Goal: Navigation & Orientation: Find specific page/section

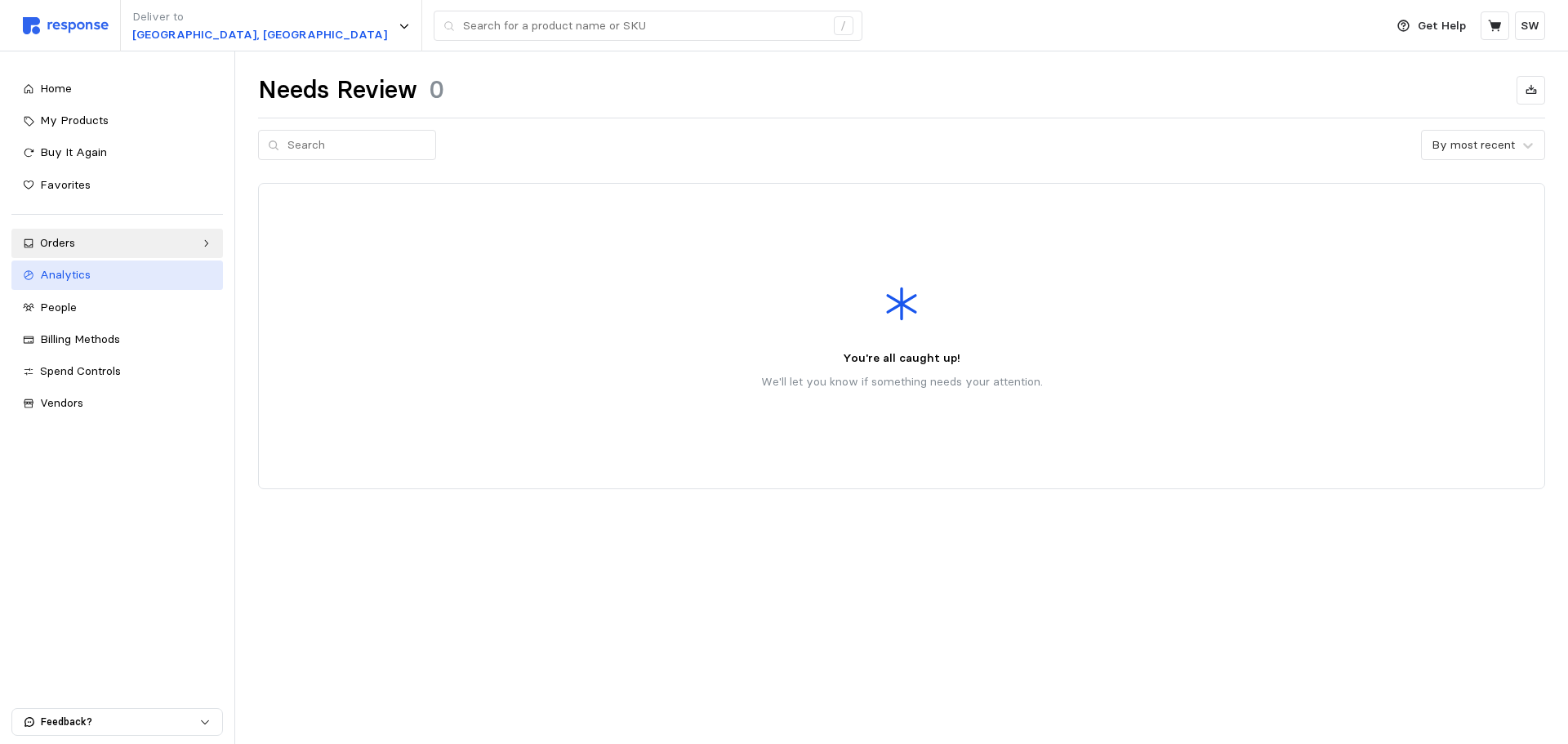
click at [122, 262] on link "Analytics" at bounding box center [117, 275] width 211 height 29
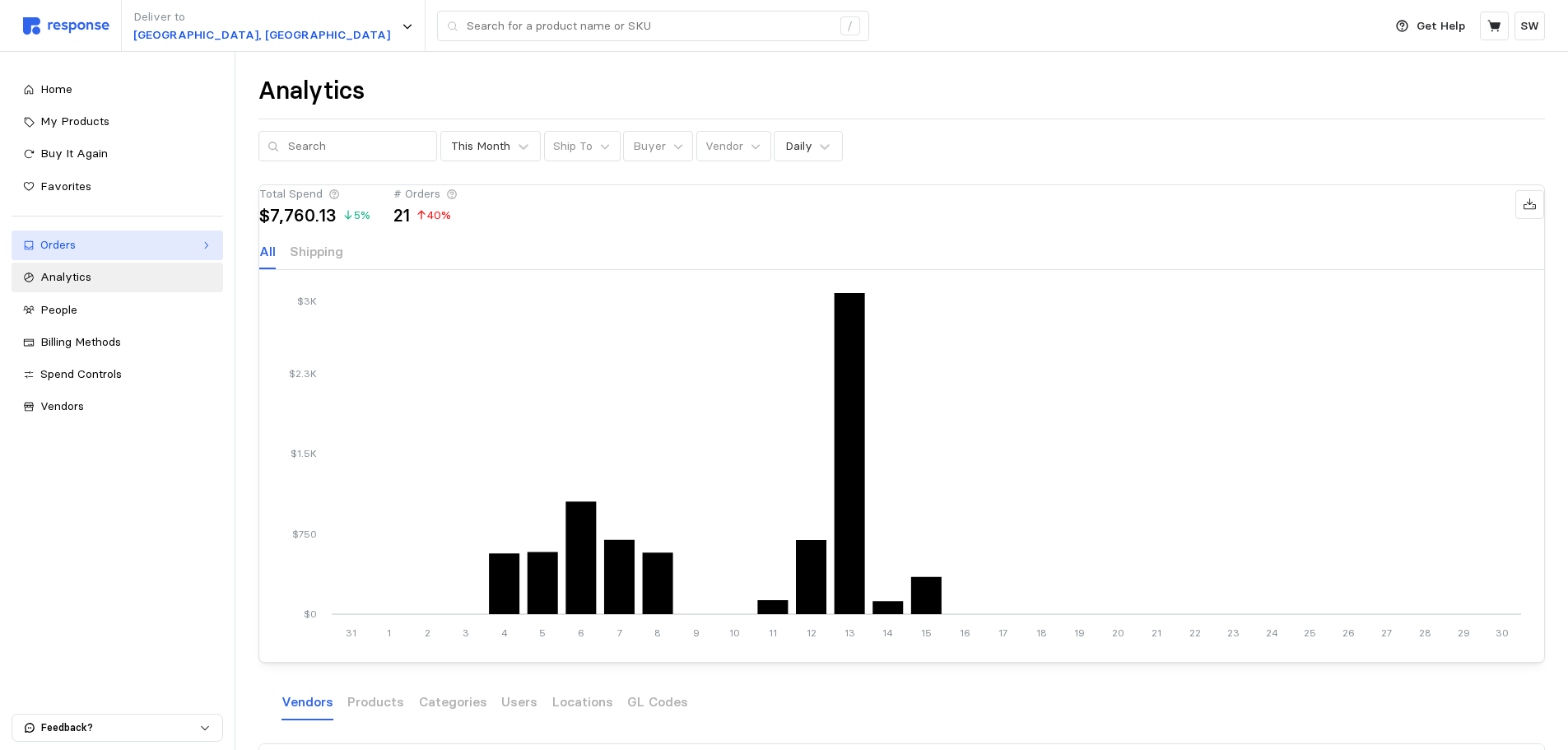
click at [56, 245] on div "Orders" at bounding box center [117, 245] width 154 height 18
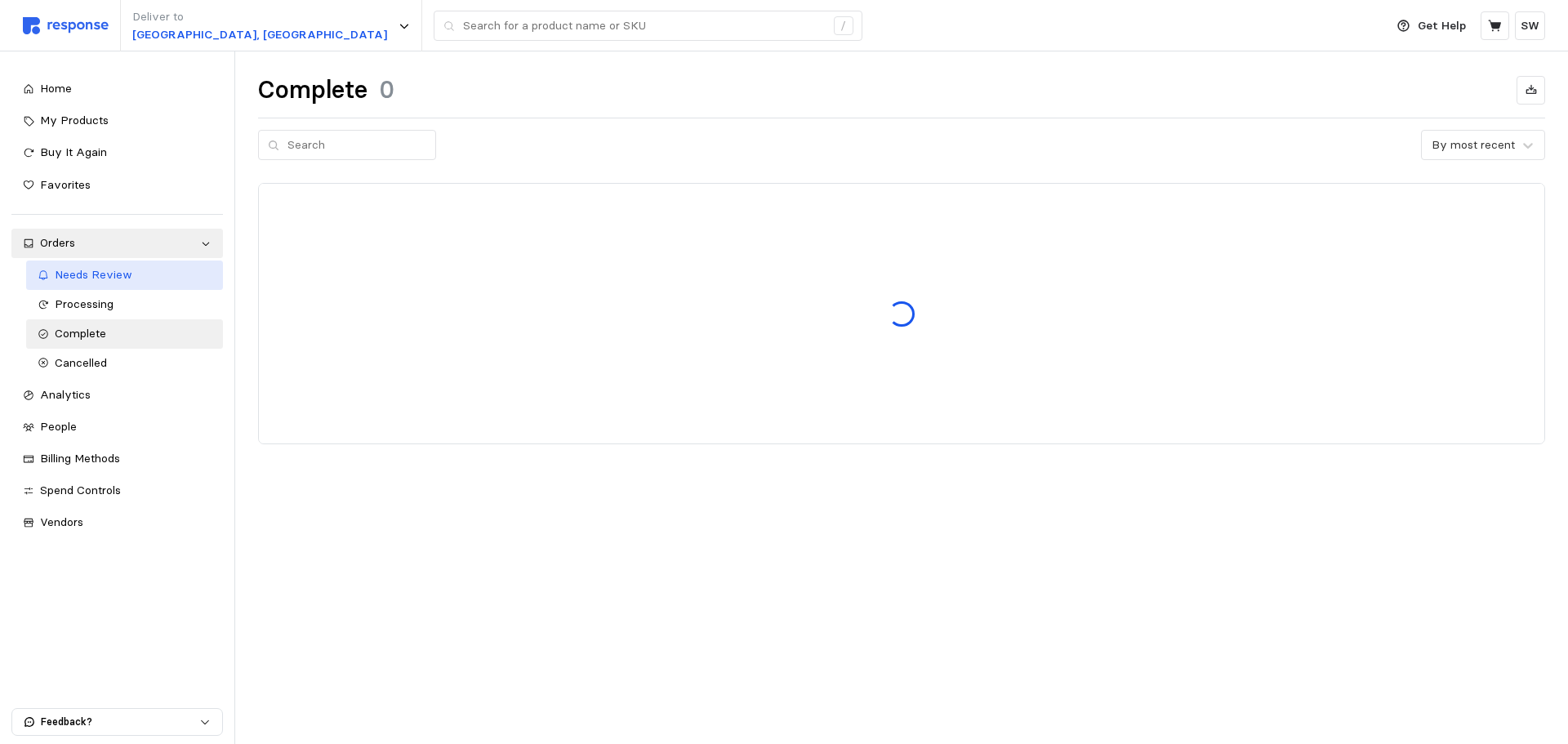
click at [80, 267] on span "Needs Review" at bounding box center [93, 274] width 77 height 15
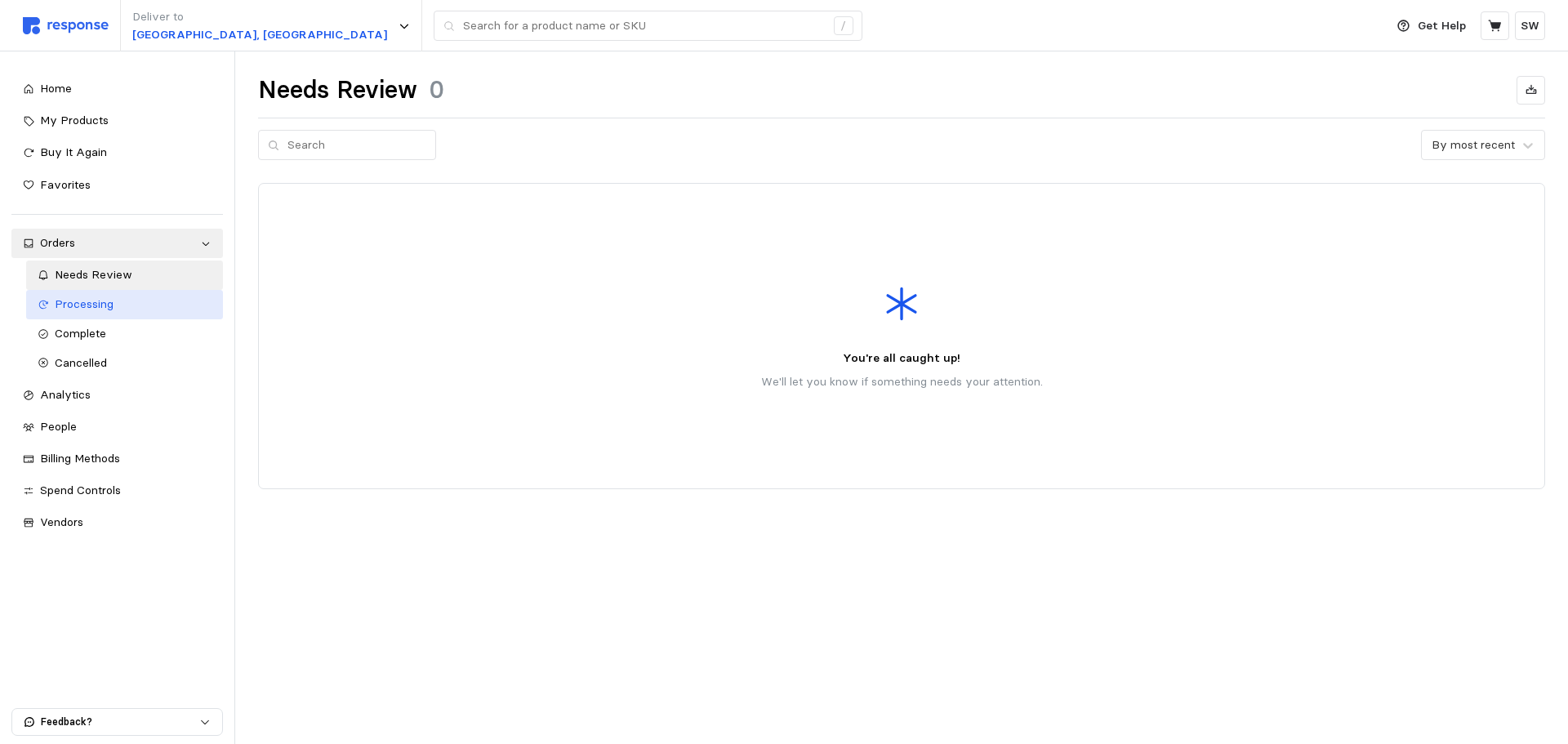
click at [93, 308] on span "Processing" at bounding box center [84, 303] width 59 height 15
